Goal: Obtain resource: Download file/media

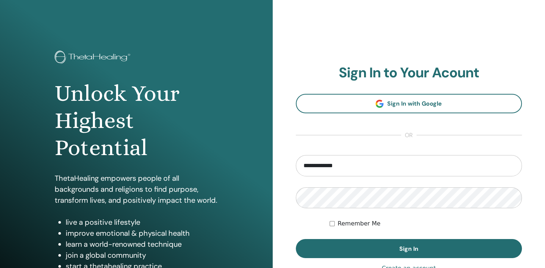
type input "**********"
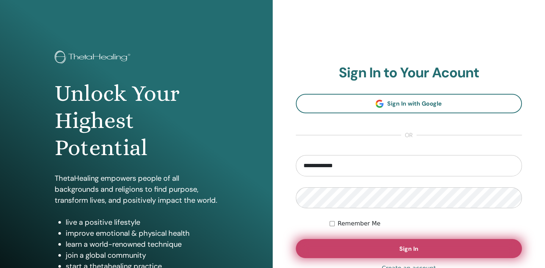
click at [408, 248] on span "Sign In" at bounding box center [408, 249] width 19 height 8
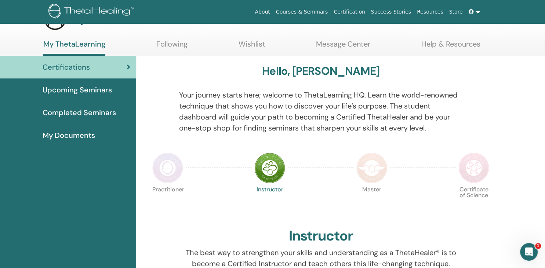
scroll to position [19, 0]
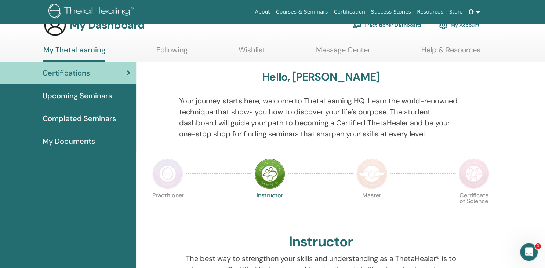
click at [64, 138] on span "My Documents" at bounding box center [69, 141] width 52 height 11
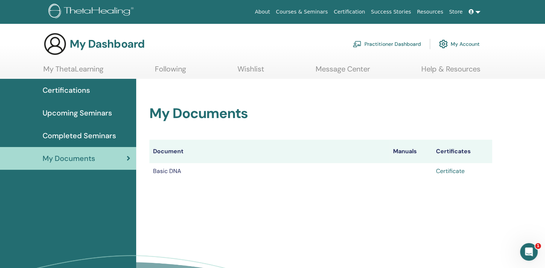
click at [453, 170] on link "Certificate" at bounding box center [450, 171] width 29 height 8
click at [479, 12] on link at bounding box center [475, 12] width 18 height 14
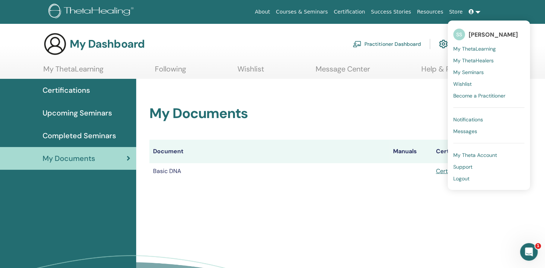
click at [463, 175] on link "Logout" at bounding box center [488, 179] width 71 height 12
